Goal: Task Accomplishment & Management: Manage account settings

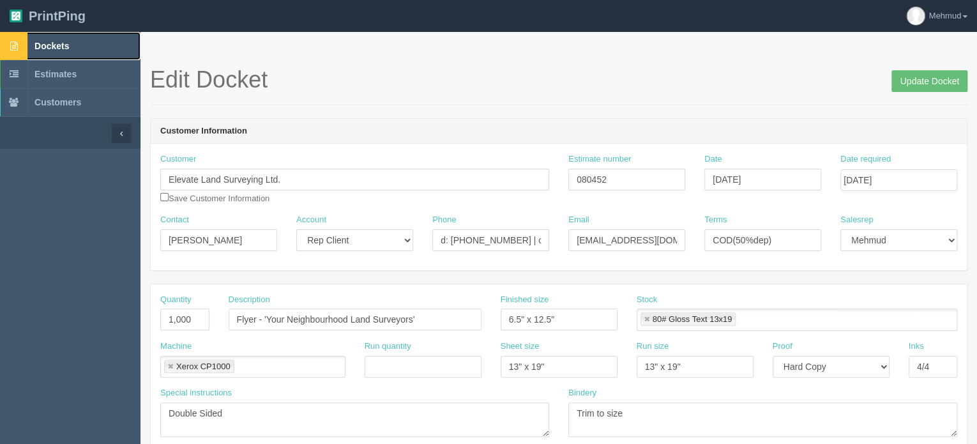
drag, startPoint x: 0, startPoint y: 0, endPoint x: 57, endPoint y: 47, distance: 74.0
click at [57, 47] on span "Dockets" at bounding box center [51, 46] width 34 height 10
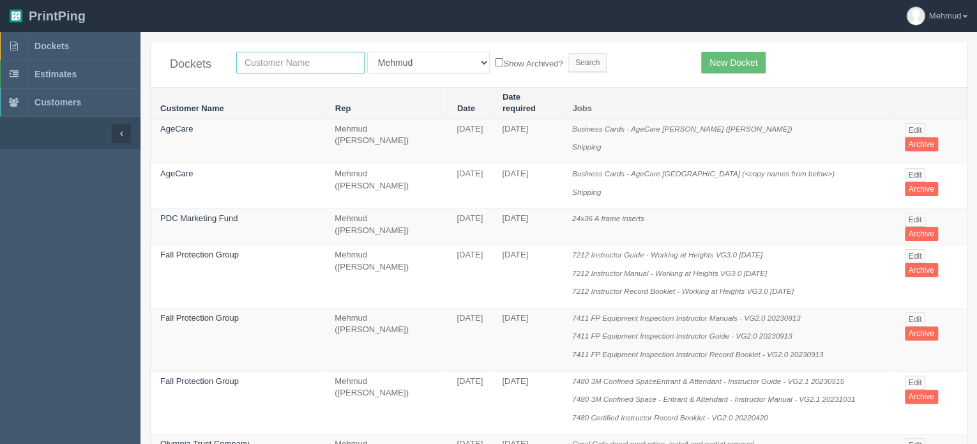
click at [284, 70] on input "text" at bounding box center [300, 63] width 128 height 22
type input "falltech"
click at [568, 64] on input "Search" at bounding box center [587, 62] width 38 height 19
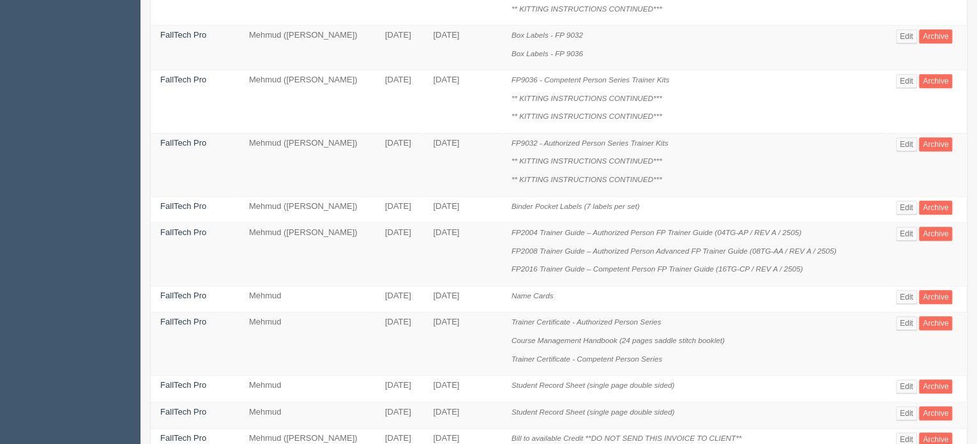
scroll to position [383, 0]
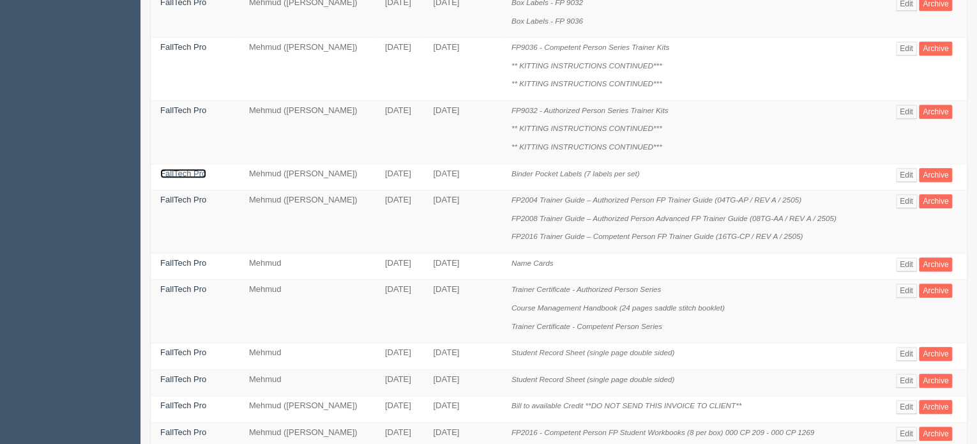
click at [171, 169] on link "FallTech Pro" at bounding box center [183, 174] width 46 height 10
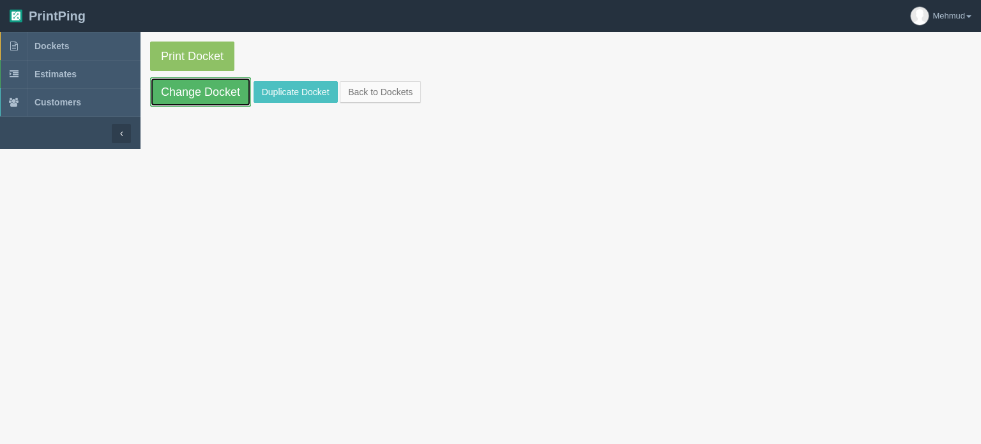
drag, startPoint x: 204, startPoint y: 93, endPoint x: 212, endPoint y: 98, distance: 9.6
click at [205, 93] on link "Change Docket" at bounding box center [200, 91] width 101 height 29
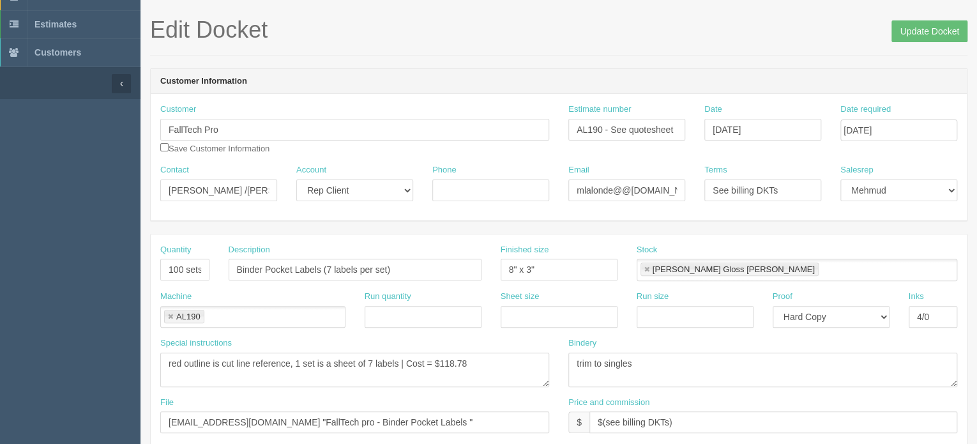
scroll to position [128, 0]
